Goal: Use online tool/utility: Utilize a website feature to perform a specific function

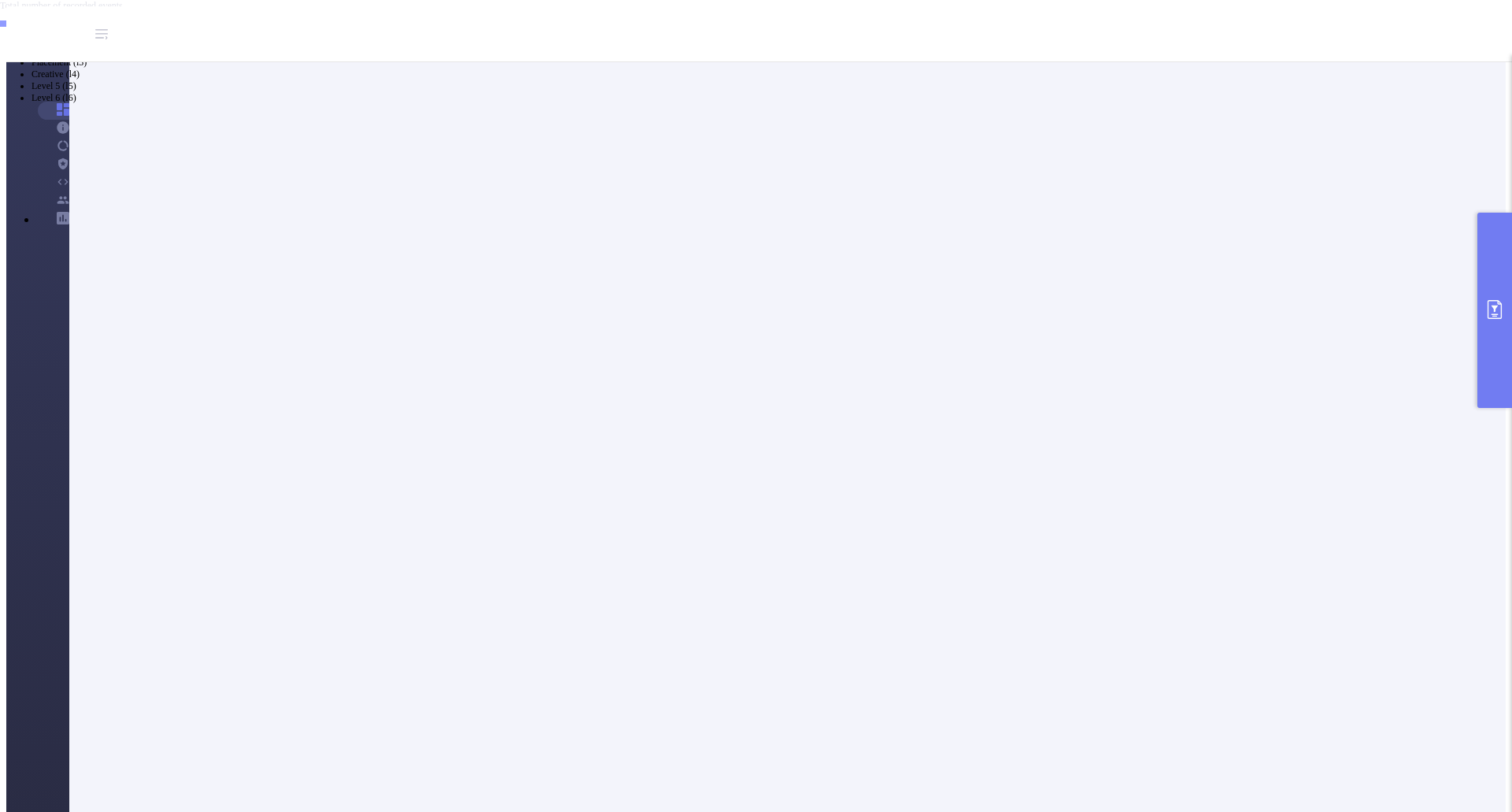
scroll to position [315, 0]
click at [1496, 283] on button "primary" at bounding box center [1495, 310] width 35 height 196
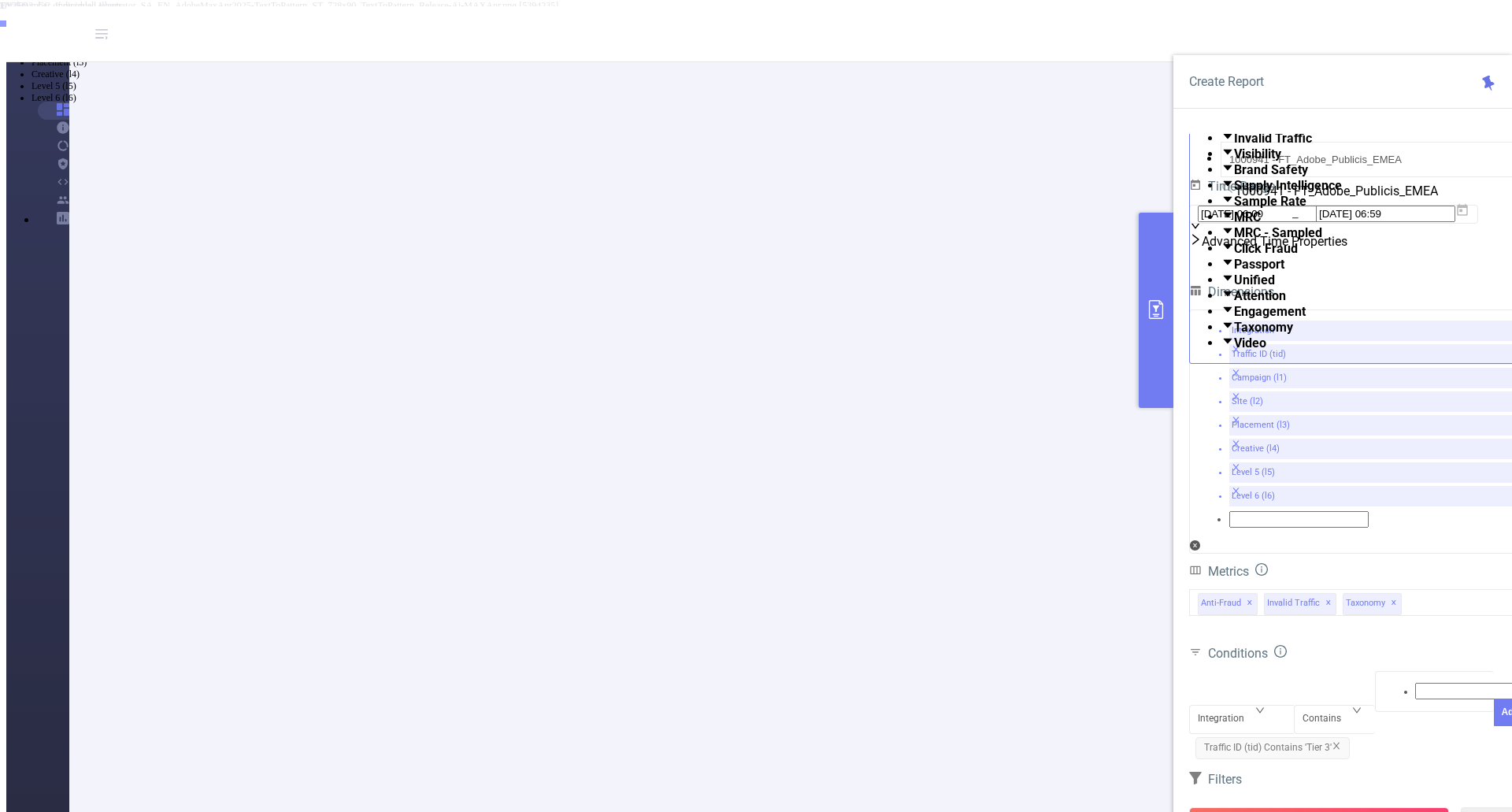
scroll to position [394, 0]
click at [1256, 705] on div "Integration" at bounding box center [1242, 705] width 88 height 0
click at [1227, 80] on li "Creative (l4)" at bounding box center [772, 74] width 1480 height 12
click at [1384, 681] on div at bounding box center [1435, 691] width 102 height 20
type input "555"
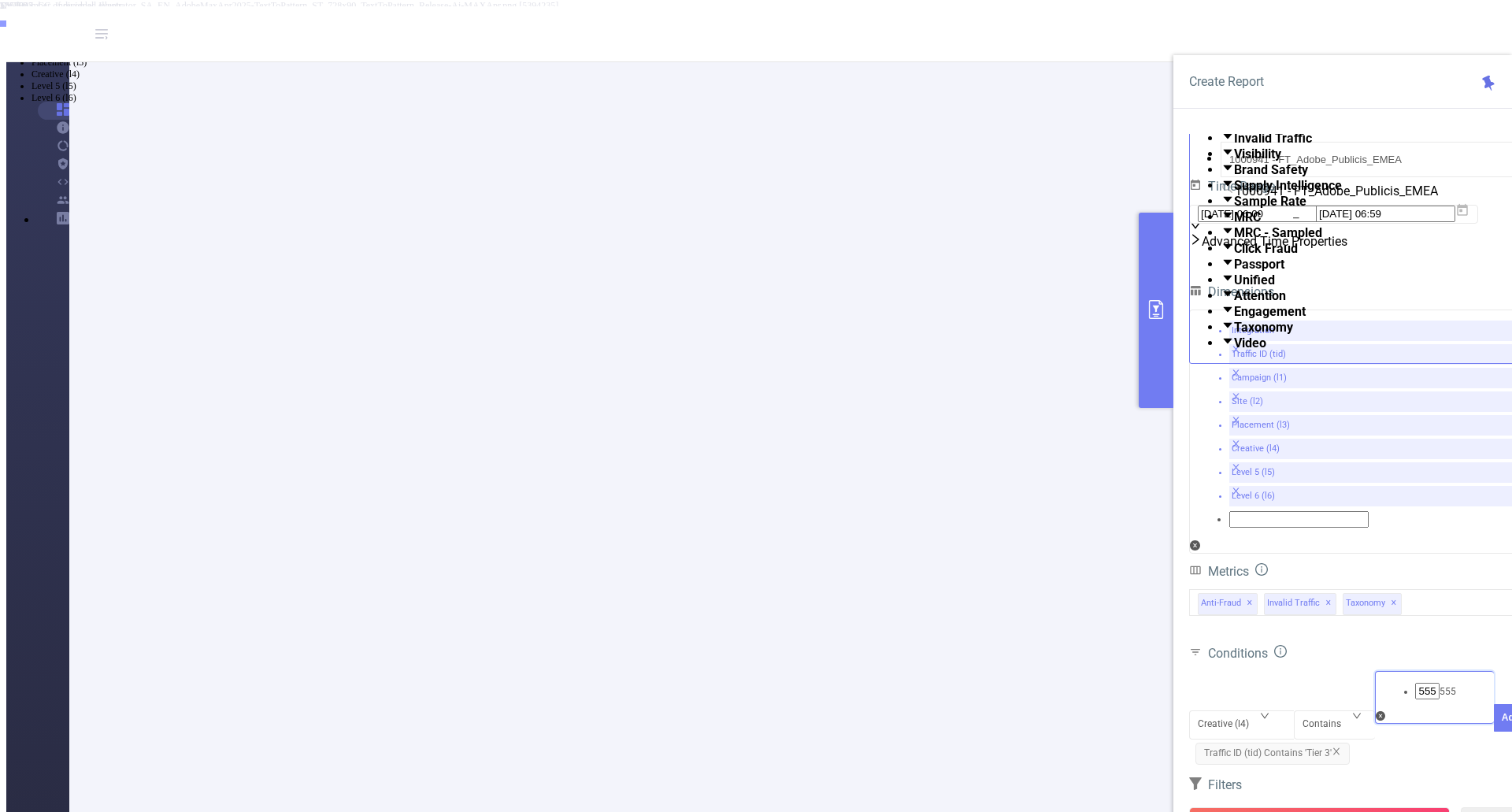
click at [1410, 22] on li "555" at bounding box center [772, 15] width 1480 height 13
click at [1494, 727] on button "Add" at bounding box center [1510, 741] width 34 height 27
click at [1316, 807] on button "Run Report" at bounding box center [1319, 821] width 260 height 28
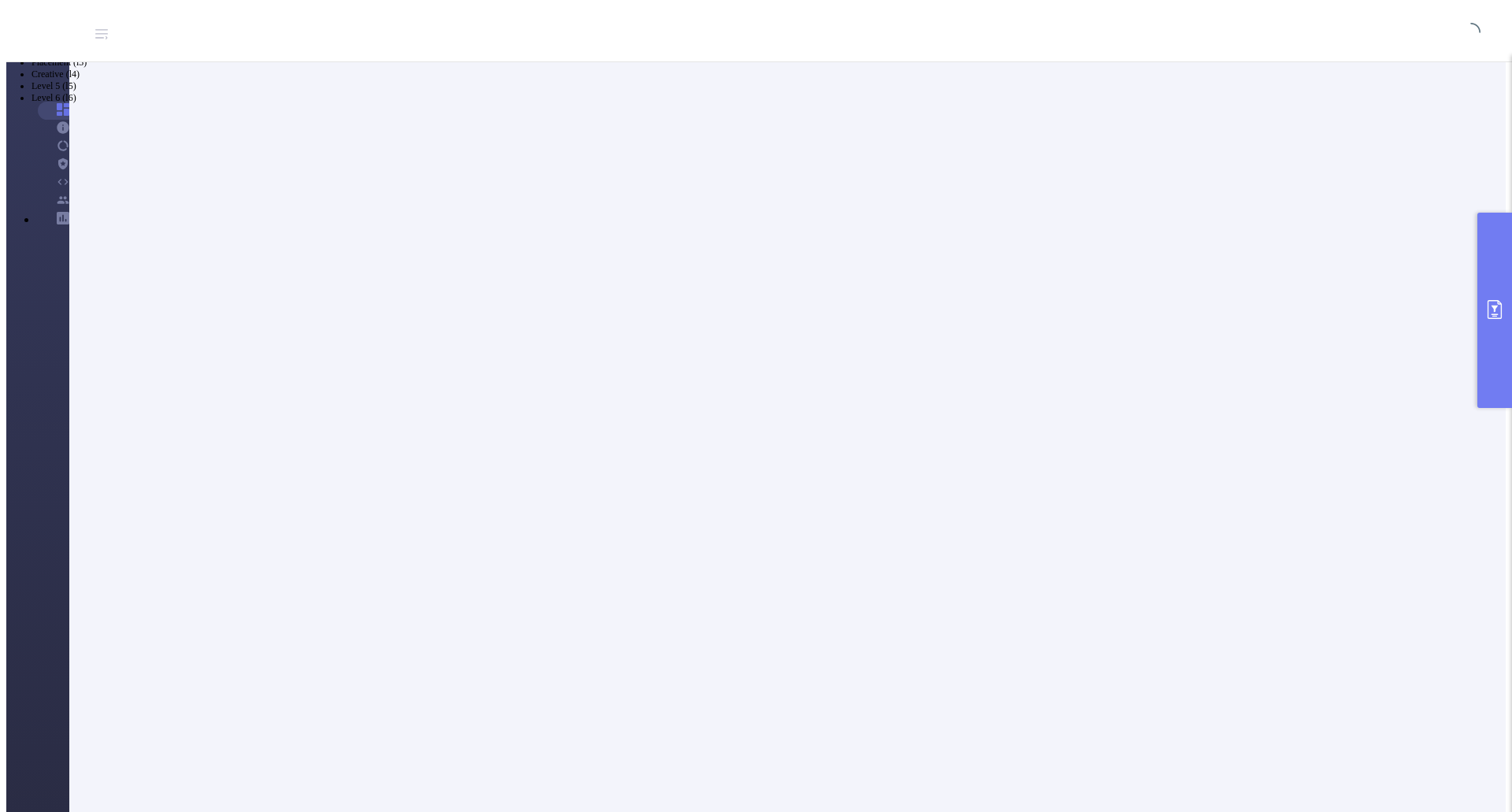
scroll to position [39, 0]
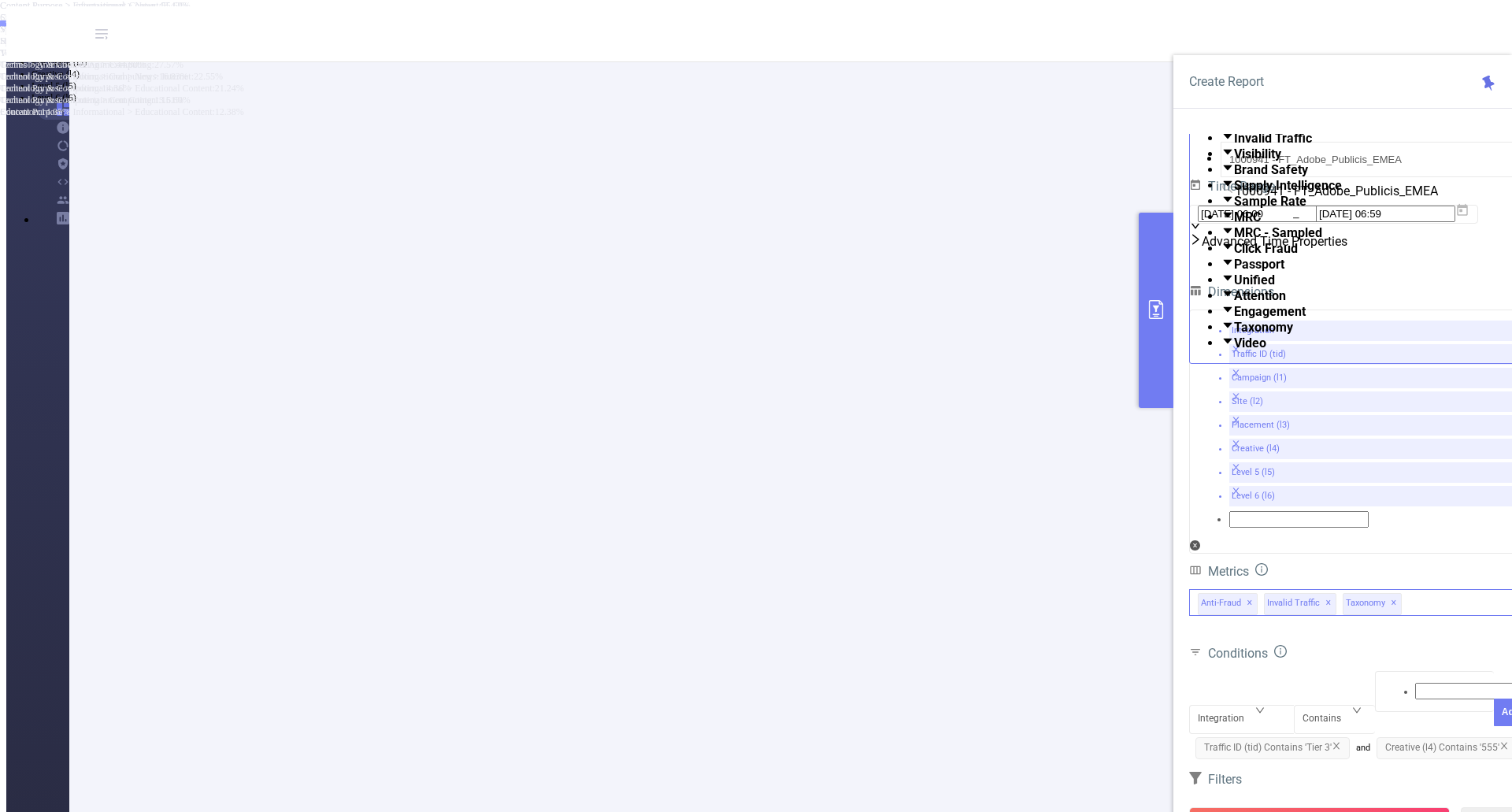
click at [1395, 593] on span "Taxonomy ✕" at bounding box center [1372, 604] width 59 height 22
click at [1234, 335] on span at bounding box center [1234, 327] width 0 height 15
click at [1331, 807] on button "Run Report" at bounding box center [1319, 821] width 260 height 28
click at [1303, 807] on button "Run Report" at bounding box center [1319, 821] width 260 height 28
click at [1311, 807] on button "Run Report" at bounding box center [1319, 821] width 260 height 28
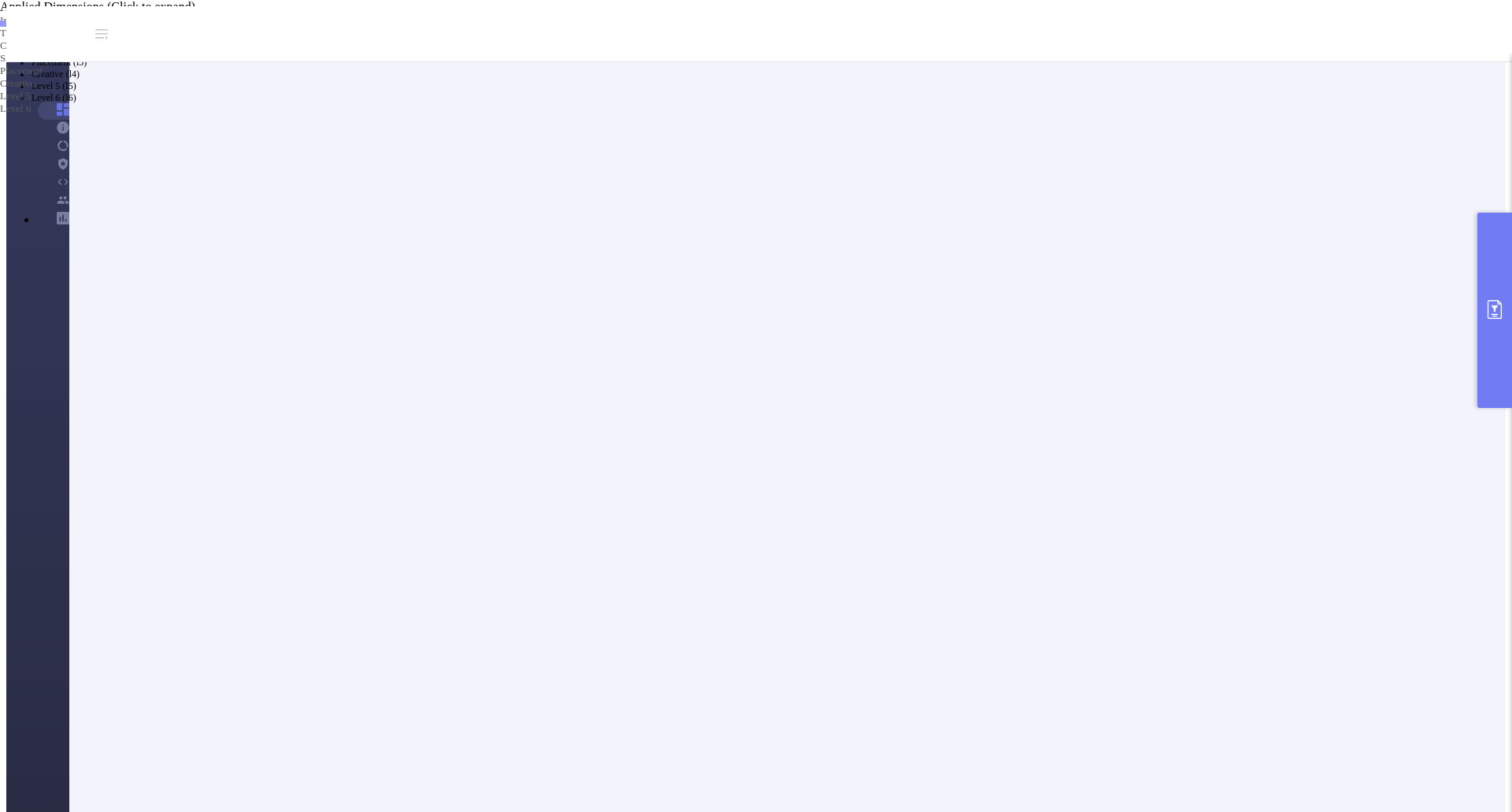
click at [1505, 339] on button "primary" at bounding box center [1495, 310] width 35 height 196
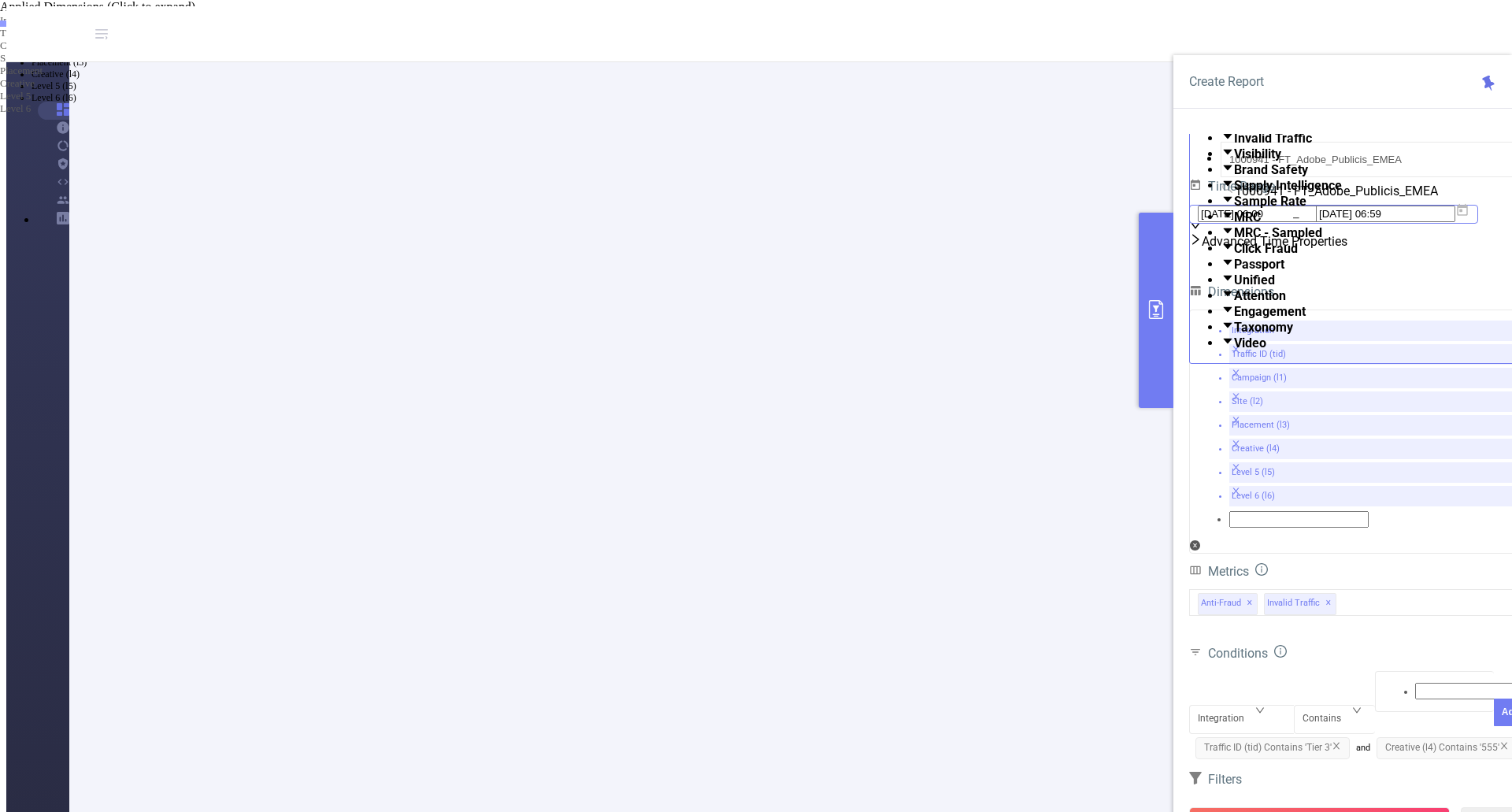
click at [1286, 222] on input "[DATE] 06:00" at bounding box center [1267, 214] width 139 height 16
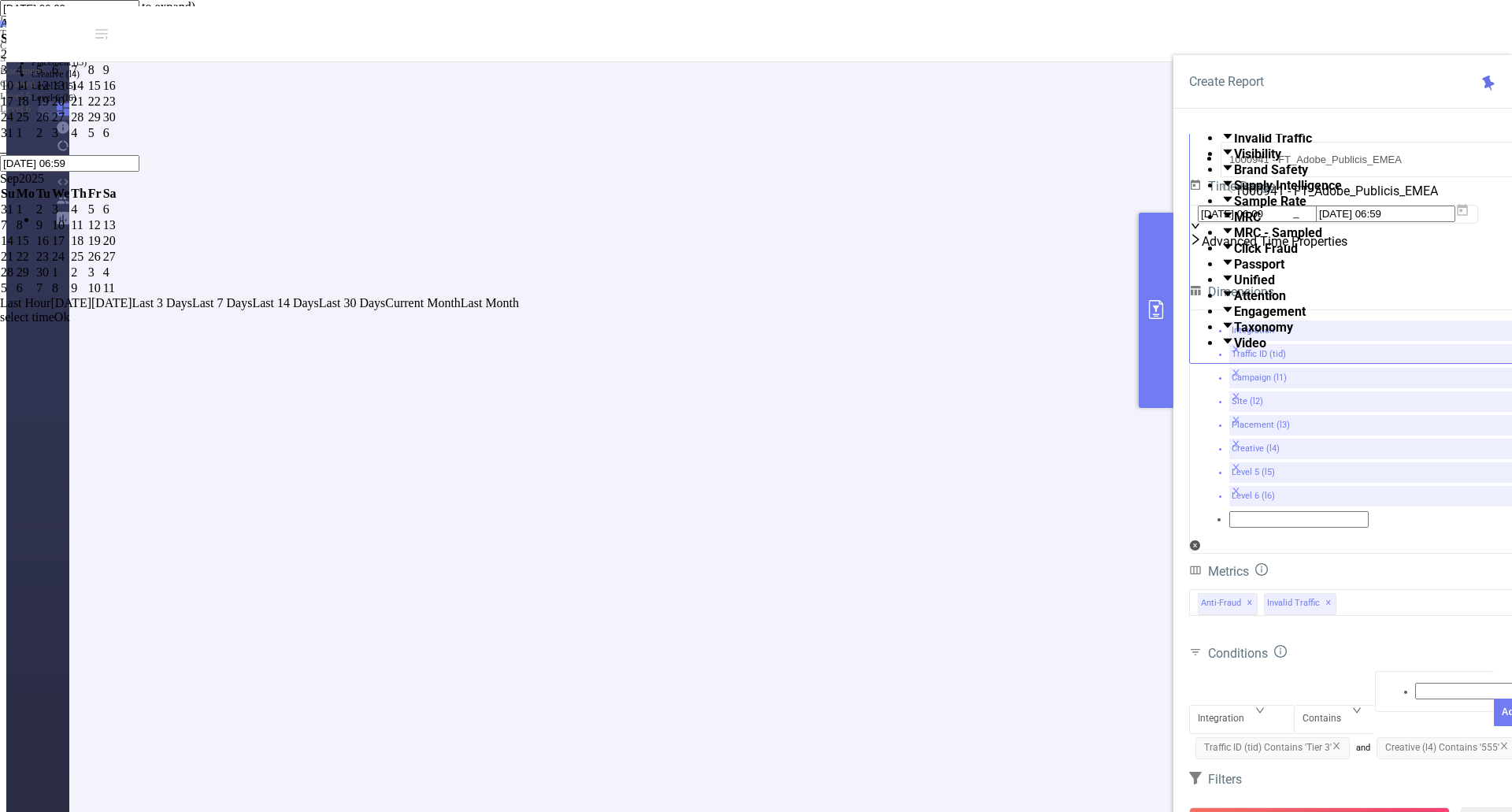
click at [0, 30] on link at bounding box center [0, 23] width 0 height 14
click at [15, 61] on div "1" at bounding box center [8, 55] width 15 height 15
click at [35, 125] on div "30" at bounding box center [25, 117] width 18 height 15
type input "[DATE] 06:00"
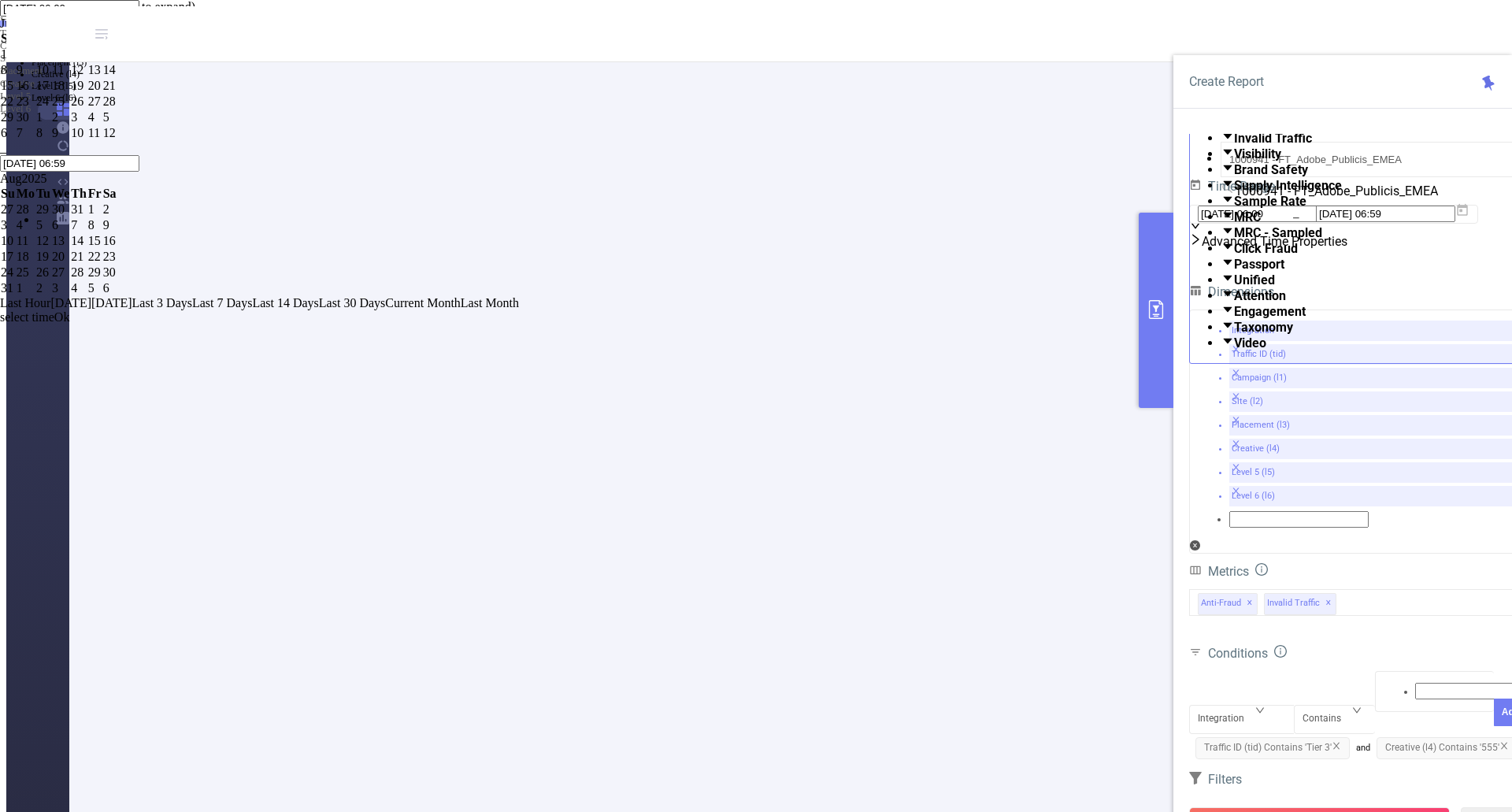
type input "[DATE] 06:59"
type input "[DATE] 06:00"
type input "[DATE] 06:59"
click at [70, 324] on link "Ok" at bounding box center [62, 317] width 15 height 14
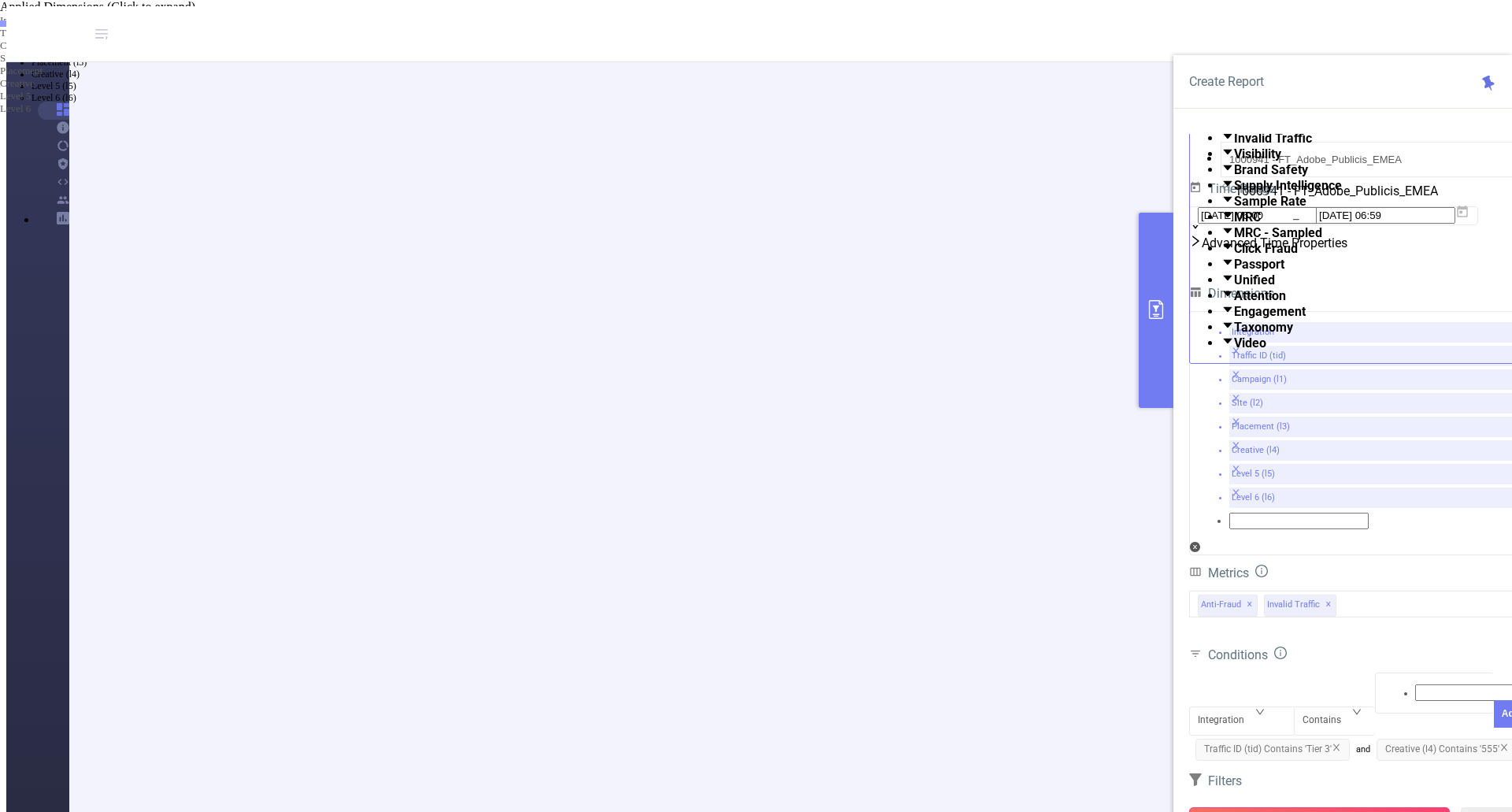
click at [1355, 807] on button "Run Report" at bounding box center [1319, 821] width 260 height 28
click at [1468, 216] on icon at bounding box center [1462, 209] width 11 height 12
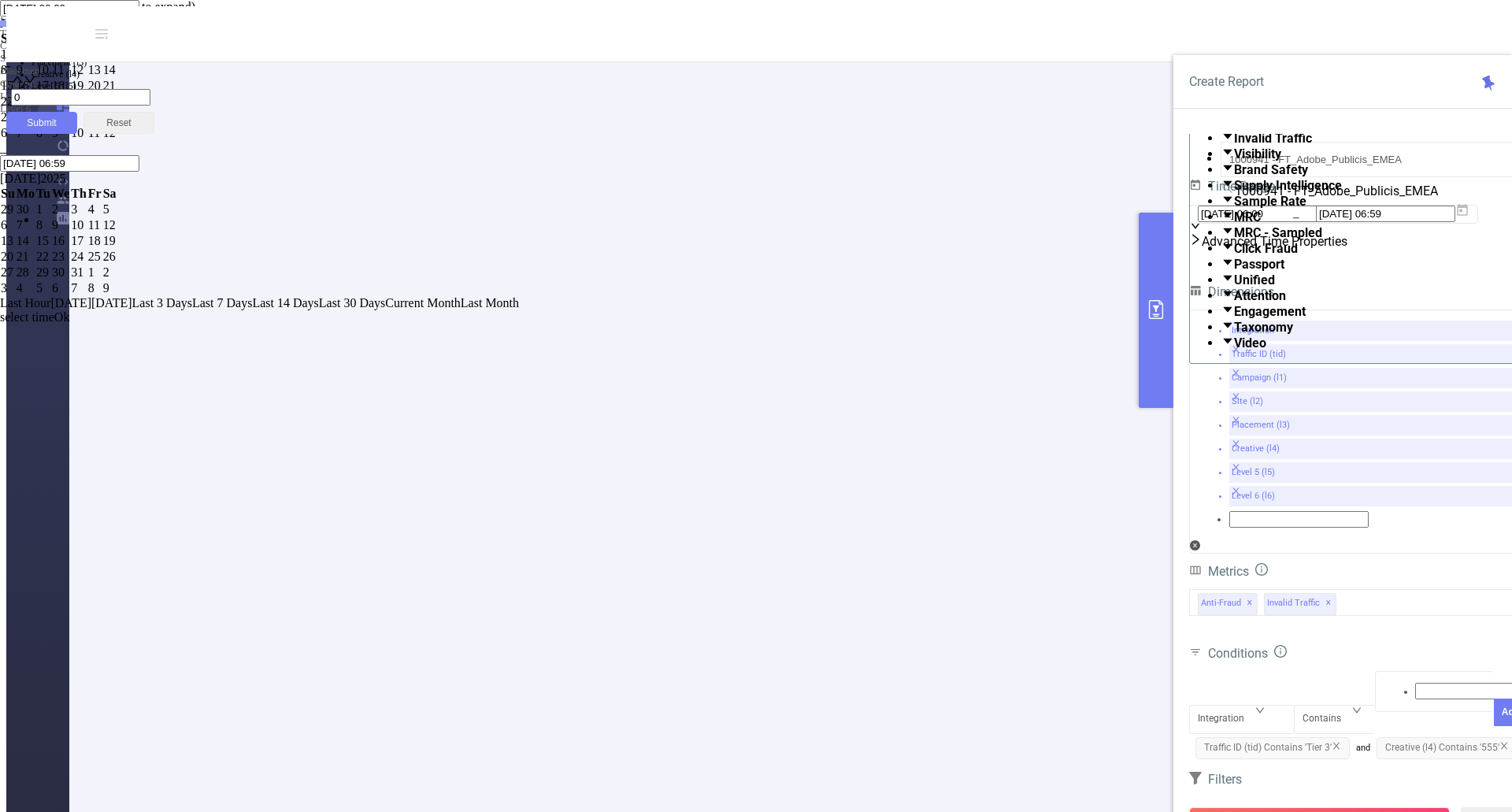
click at [1405, 671] on div "Integration Contains Add Traffic ID (tid) Contains 'Tier 3' and Creative (l4) C…" at bounding box center [1358, 716] width 339 height 91
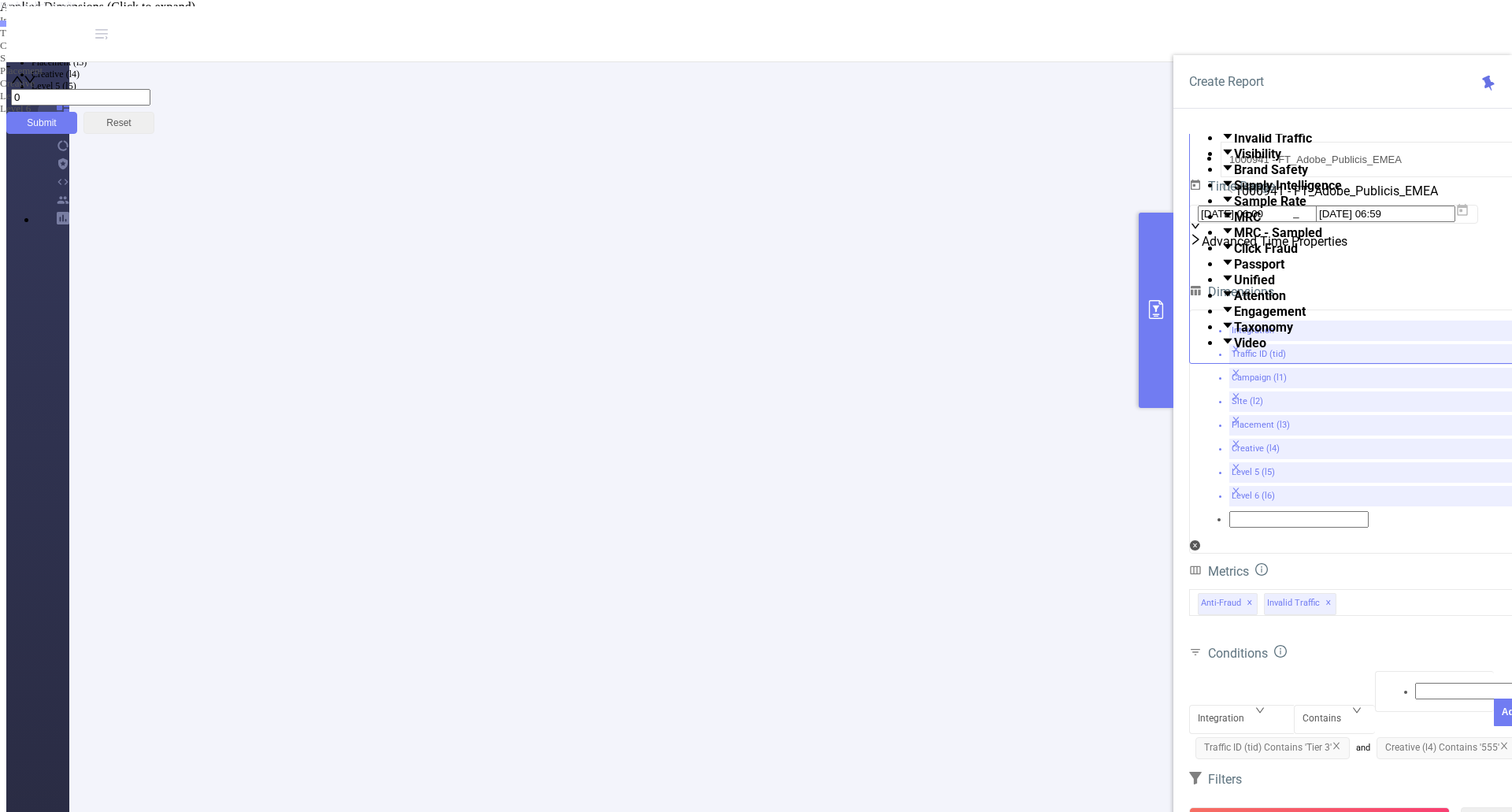
click at [1501, 743] on icon "icon: close" at bounding box center [1504, 746] width 6 height 7
click at [1333, 807] on button "Run Report" at bounding box center [1319, 821] width 260 height 28
